Goal: Transaction & Acquisition: Purchase product/service

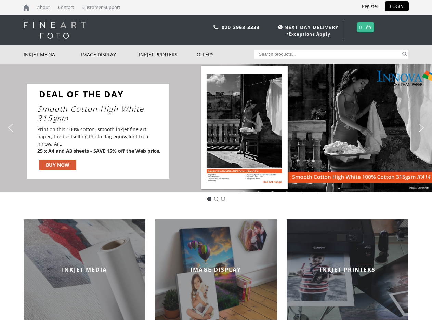
click at [216, 164] on div "Slider" at bounding box center [287, 131] width 222 height 95
click at [216, 128] on div "Slider" at bounding box center [287, 131] width 222 height 95
click at [214, 128] on div "Slider" at bounding box center [287, 131] width 222 height 95
click at [98, 131] on p "Print on this 100% cotton, smooth inkjet fine art paper, the bestselling Photo …" at bounding box center [98, 140] width 123 height 29
click at [287, 131] on div "Slider" at bounding box center [287, 131] width 222 height 95
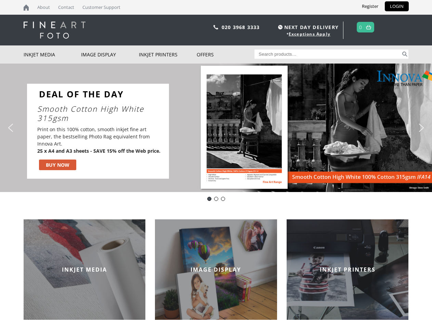
click at [11, 128] on img "previous arrow" at bounding box center [10, 127] width 11 height 11
click at [421, 128] on img "next arrow" at bounding box center [420, 127] width 11 height 11
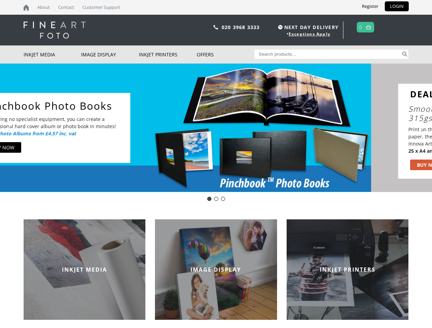
click at [209, 199] on div "DOTD - Innova Smooth Cotton High White - IFA14" at bounding box center [209, 199] width 4 height 4
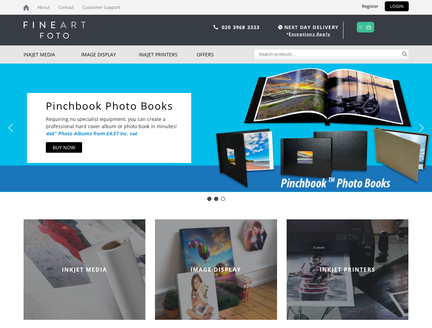
click at [216, 199] on div "Innova-general" at bounding box center [216, 199] width 4 height 4
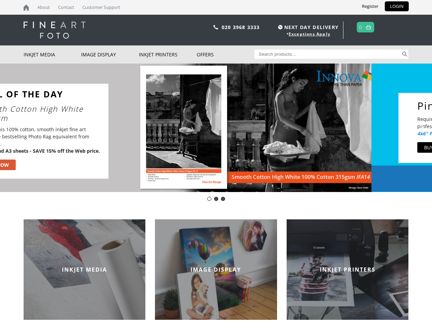
click at [223, 199] on div "pinch book" at bounding box center [223, 199] width 4 height 4
